Goal: Task Accomplishment & Management: Use online tool/utility

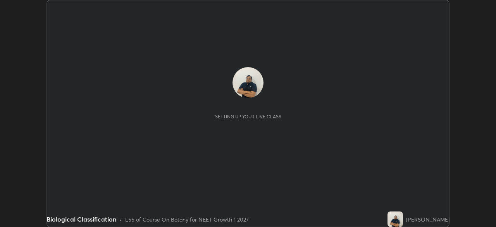
scroll to position [227, 495]
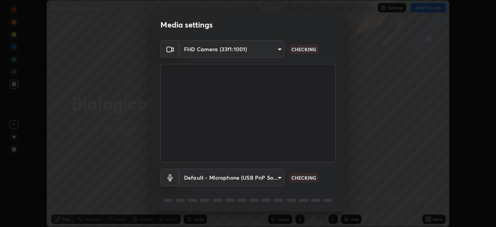
type input "f214d892c1ea21fc9911be358f21603cf7c671268a3f3fdd0c8c81d5790bf436"
type input "default"
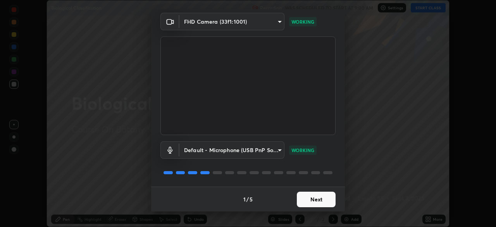
click at [310, 198] on button "Next" at bounding box center [316, 198] width 39 height 15
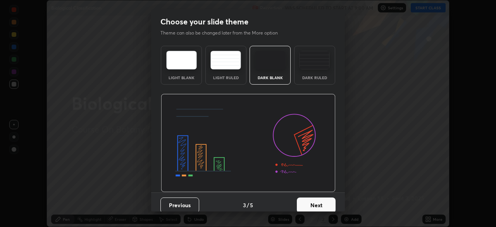
click at [310, 198] on button "Next" at bounding box center [316, 204] width 39 height 15
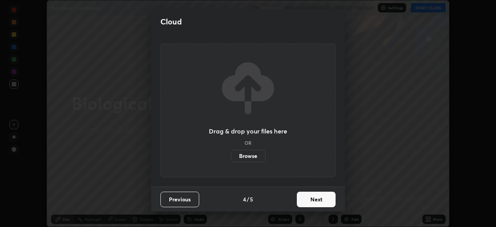
click at [311, 198] on button "Next" at bounding box center [316, 198] width 39 height 15
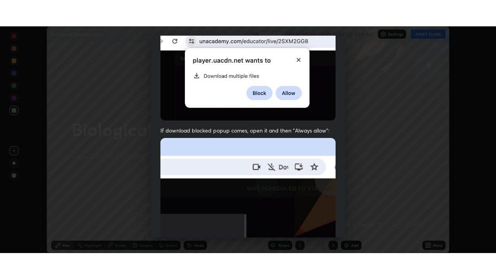
scroll to position [185, 0]
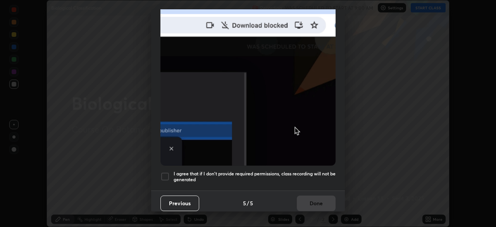
click at [168, 173] on div at bounding box center [164, 176] width 9 height 9
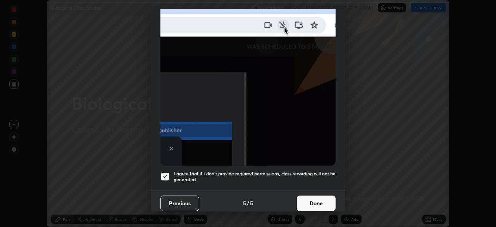
click at [304, 198] on button "Done" at bounding box center [316, 202] width 39 height 15
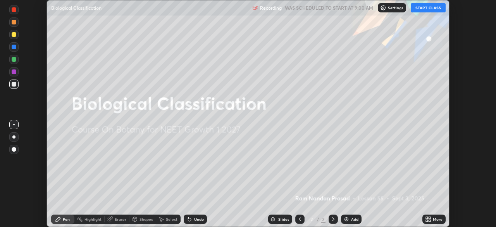
click at [431, 218] on div "More" at bounding box center [433, 218] width 23 height 9
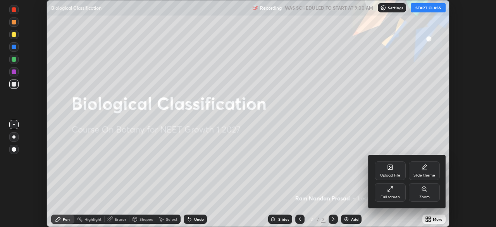
click at [385, 192] on div "Full screen" at bounding box center [389, 192] width 31 height 19
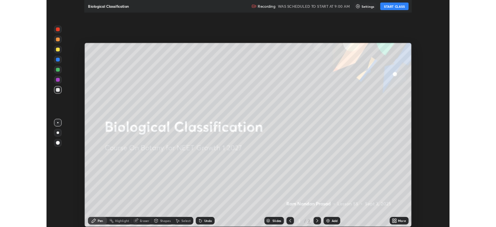
scroll to position [279, 496]
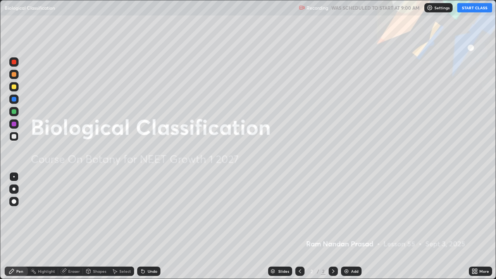
click at [467, 11] on button "START CLASS" at bounding box center [474, 7] width 35 height 9
click at [349, 226] on img at bounding box center [346, 271] width 6 height 6
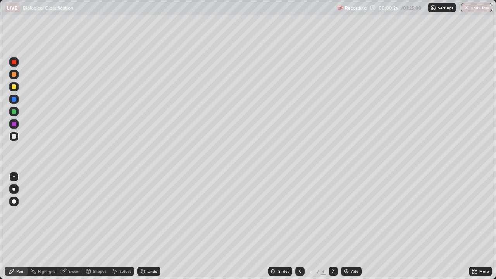
click at [14, 86] on div at bounding box center [14, 86] width 5 height 5
click at [72, 226] on div "Eraser" at bounding box center [74, 271] width 12 height 4
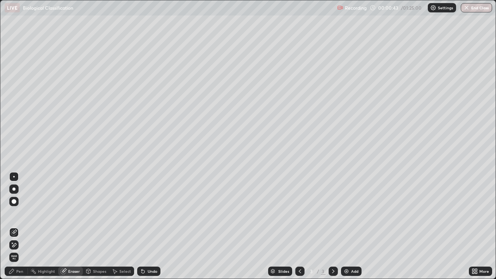
click at [118, 226] on div "Select" at bounding box center [121, 270] width 25 height 9
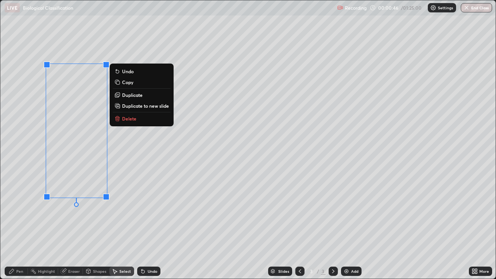
click at [126, 122] on button "Delete" at bounding box center [142, 118] width 58 height 9
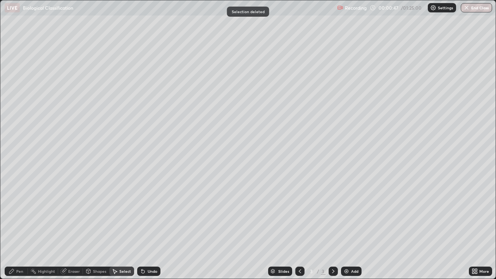
click at [18, 226] on div "Pen" at bounding box center [19, 271] width 7 height 4
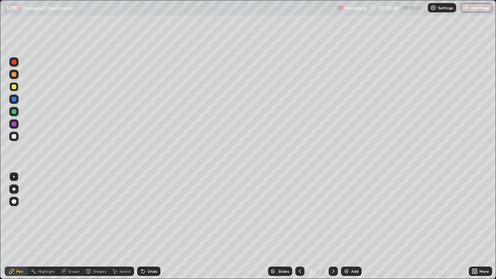
click at [15, 90] on div at bounding box center [13, 86] width 9 height 9
click at [15, 88] on div at bounding box center [14, 86] width 5 height 5
click at [75, 226] on div "Eraser" at bounding box center [74, 271] width 12 height 4
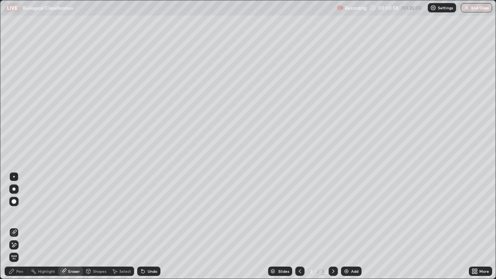
click at [21, 226] on div "Pen" at bounding box center [19, 271] width 7 height 4
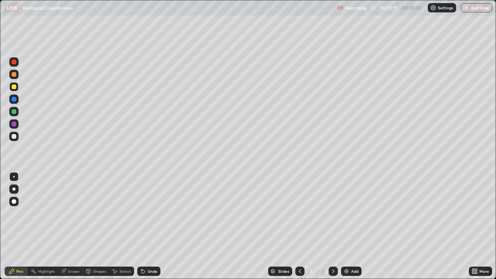
click at [15, 137] on div at bounding box center [14, 136] width 5 height 5
click at [15, 125] on div at bounding box center [14, 124] width 5 height 5
click at [14, 113] on div at bounding box center [14, 111] width 5 height 5
click at [15, 126] on div at bounding box center [14, 124] width 5 height 5
click at [14, 126] on div at bounding box center [14, 124] width 5 height 5
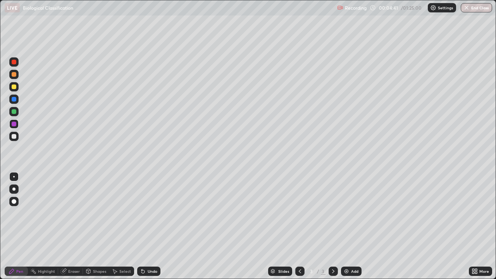
click at [351, 226] on div "Add" at bounding box center [354, 271] width 7 height 4
click at [16, 136] on div at bounding box center [14, 136] width 5 height 5
click at [15, 74] on div at bounding box center [14, 74] width 5 height 5
click at [13, 135] on div at bounding box center [14, 136] width 5 height 5
click at [14, 136] on div at bounding box center [14, 136] width 5 height 5
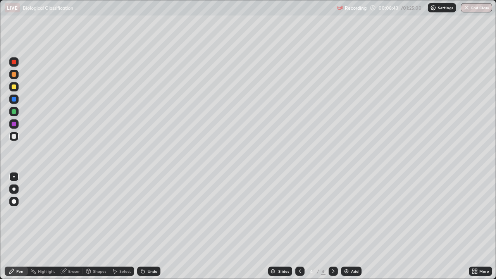
click at [356, 226] on div "Add" at bounding box center [351, 270] width 21 height 9
click at [14, 88] on div at bounding box center [14, 86] width 5 height 5
click at [476, 226] on icon at bounding box center [476, 272] width 2 height 2
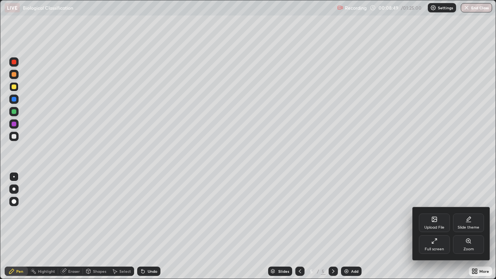
click at [430, 226] on div "Full screen" at bounding box center [433, 249] width 19 height 4
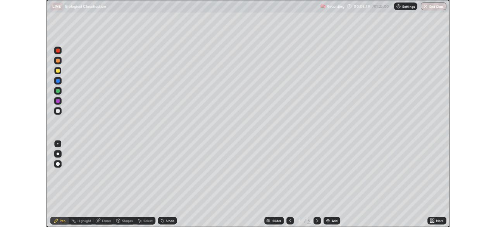
scroll to position [38496, 38227]
